Goal: Task Accomplishment & Management: Manage account settings

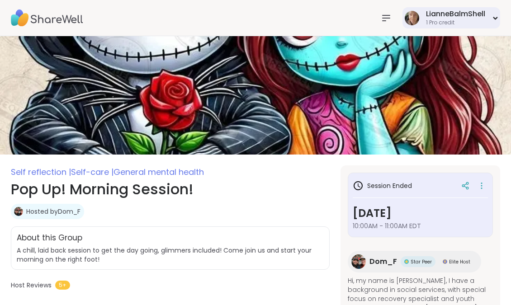
click at [493, 19] on icon at bounding box center [495, 18] width 6 height 4
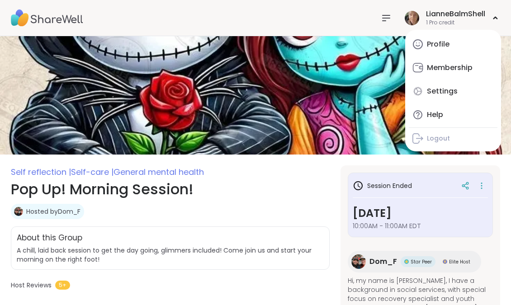
click at [349, 20] on div "LianneBalmShell 1 Pro credit Profile Membership Settings Help Logout" at bounding box center [255, 18] width 511 height 36
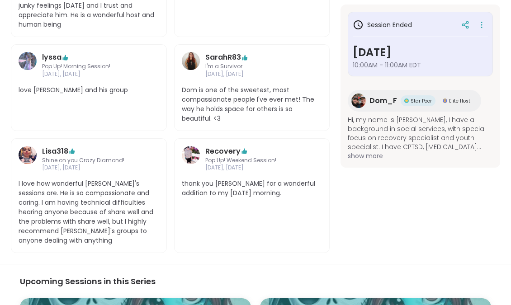
scroll to position [376, 0]
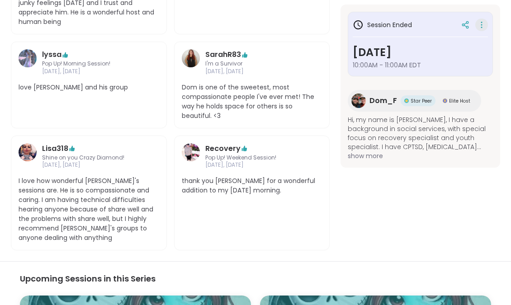
click at [479, 26] on icon at bounding box center [481, 25] width 9 height 13
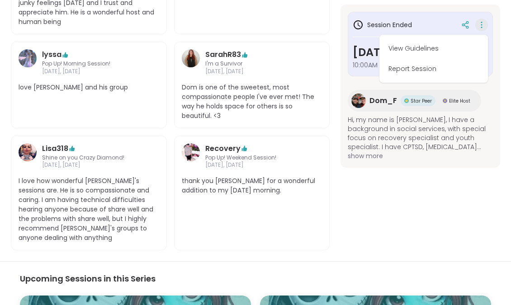
click at [298, 49] on div "SarahR83" at bounding box center [252, 54] width 94 height 11
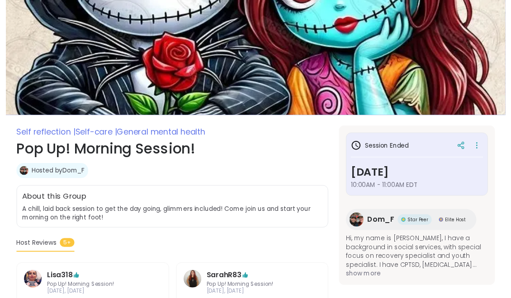
scroll to position [0, 0]
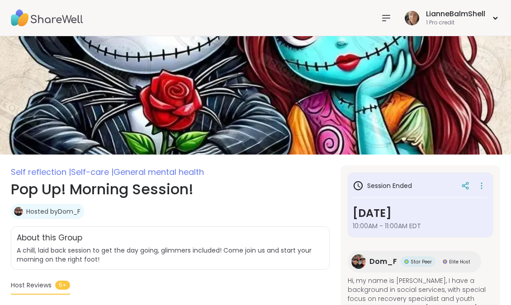
click at [387, 19] on icon at bounding box center [385, 18] width 11 height 11
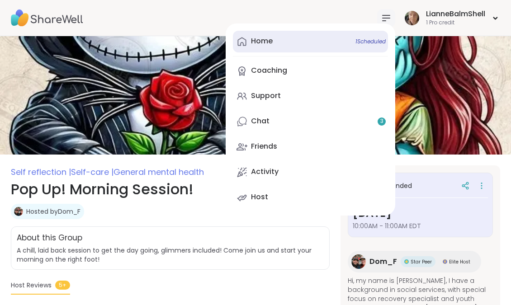
click at [318, 34] on link "Home 1 Scheduled" at bounding box center [310, 42] width 155 height 22
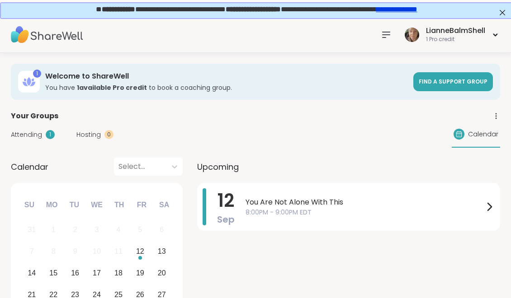
click at [37, 136] on span "Attending" at bounding box center [26, 134] width 31 height 9
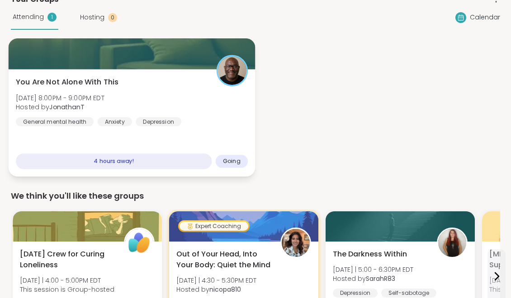
scroll to position [121, 0]
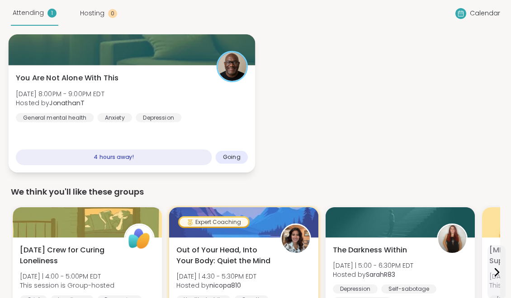
click at [99, 86] on div "You Are Not Alone With This Fri, Sep 12 | 8:00PM - 9:00PM EDT Hosted by Jonatha…" at bounding box center [132, 98] width 232 height 50
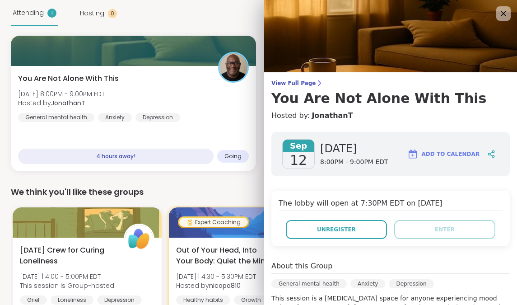
click at [449, 153] on span "Add to Calendar" at bounding box center [451, 154] width 58 height 8
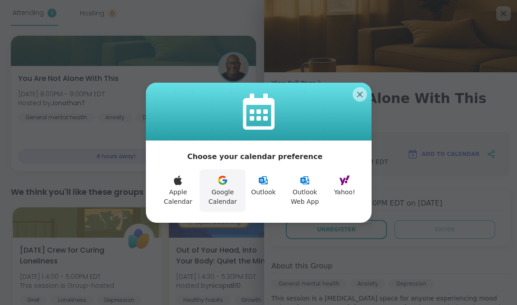
click at [223, 185] on icon at bounding box center [222, 180] width 11 height 11
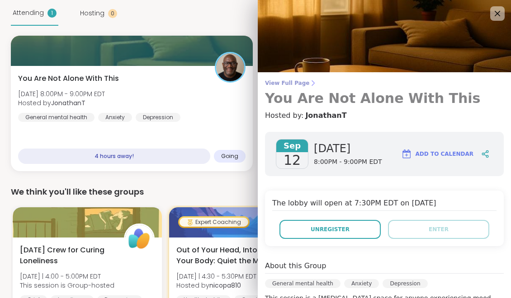
click at [295, 83] on span "View Full Page" at bounding box center [384, 83] width 239 height 7
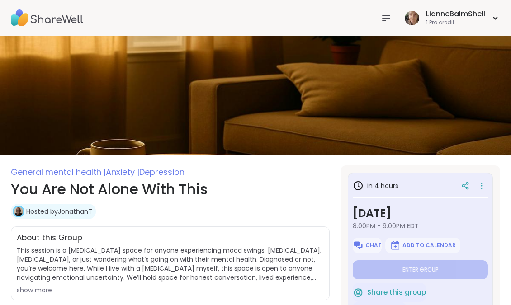
type textarea "*"
